Goal: Check status: Check status

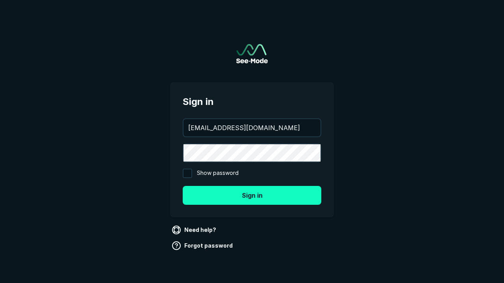
click at [252, 195] on button "Sign in" at bounding box center [252, 195] width 139 height 19
